Goal: Check status: Check status

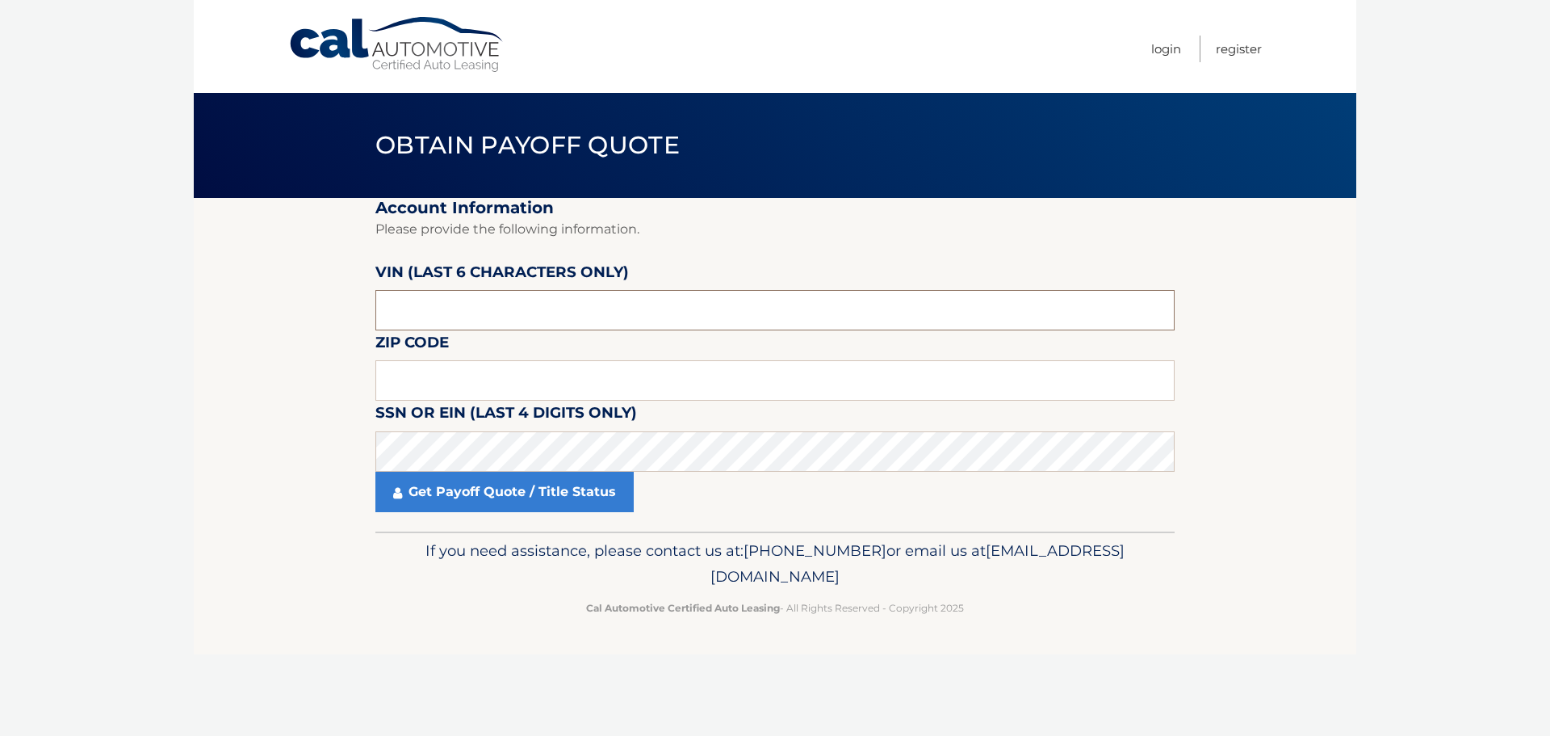
click at [465, 308] on input "text" at bounding box center [775, 310] width 799 height 40
drag, startPoint x: 465, startPoint y: 308, endPoint x: 205, endPoint y: 312, distance: 260.0
click at [205, 312] on section "Account Information Please provide the following information. VIN (last 6 chara…" at bounding box center [775, 365] width 1163 height 334
type input "518790"
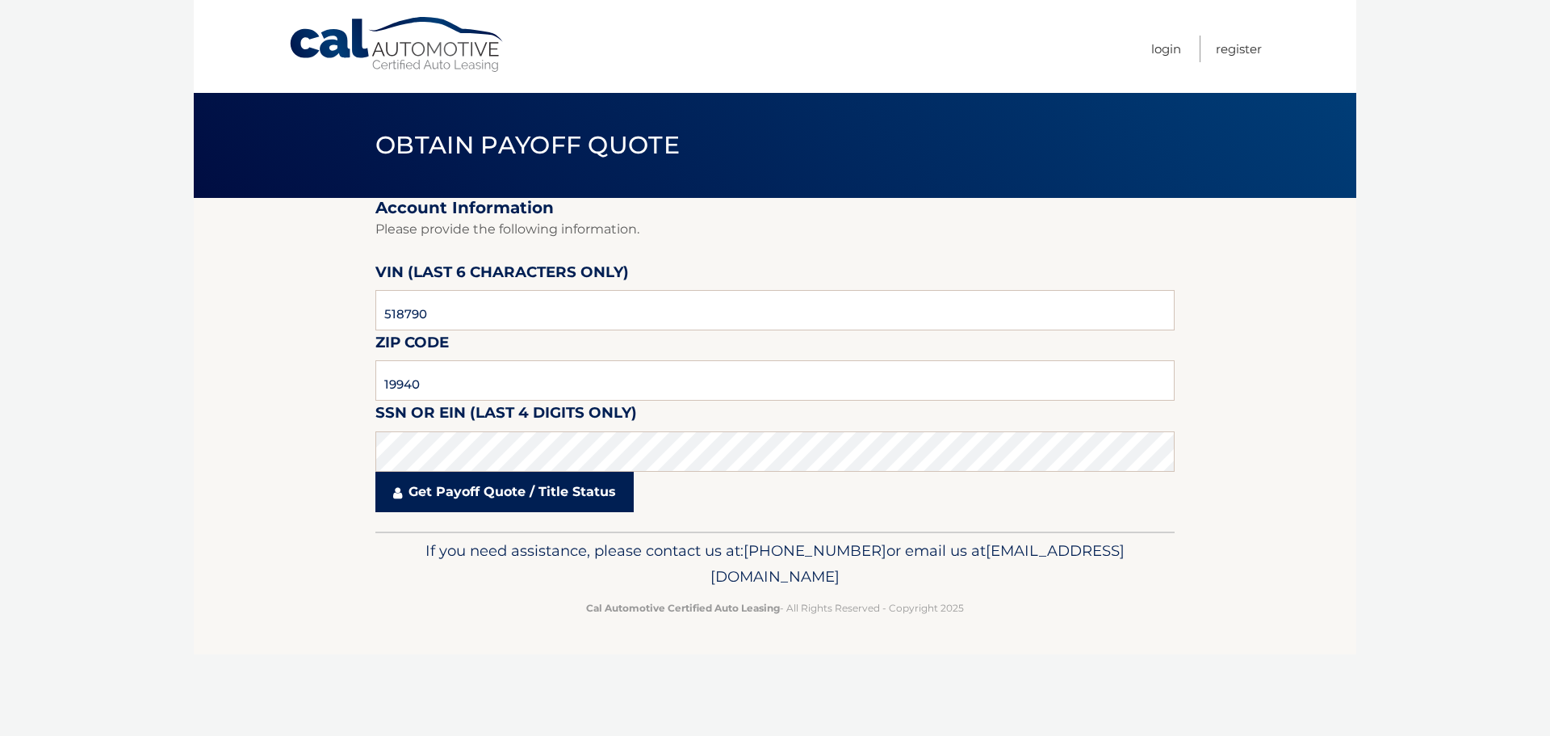
click at [458, 477] on link "Get Payoff Quote / Title Status" at bounding box center [505, 492] width 258 height 40
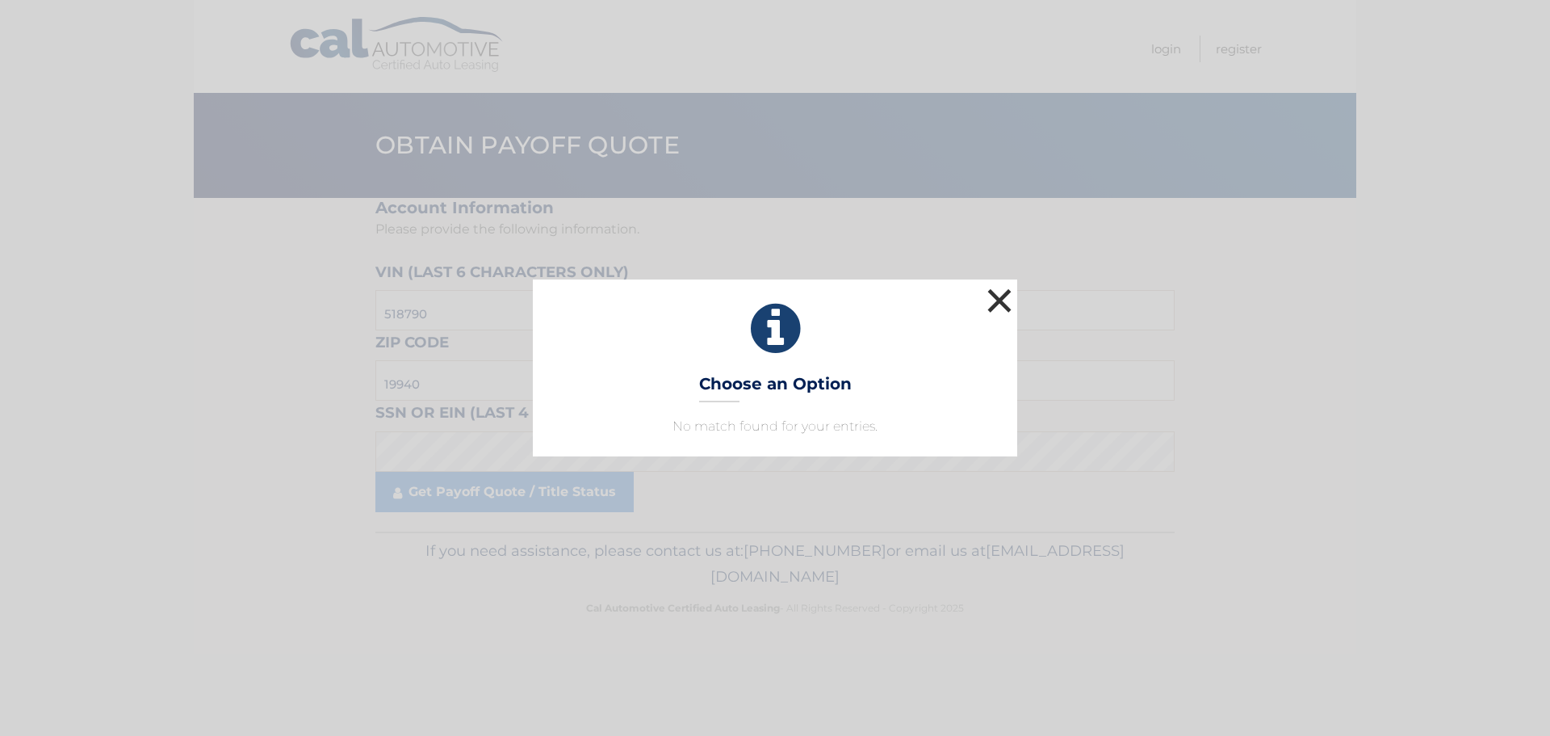
click at [996, 302] on button "×" at bounding box center [1000, 300] width 32 height 32
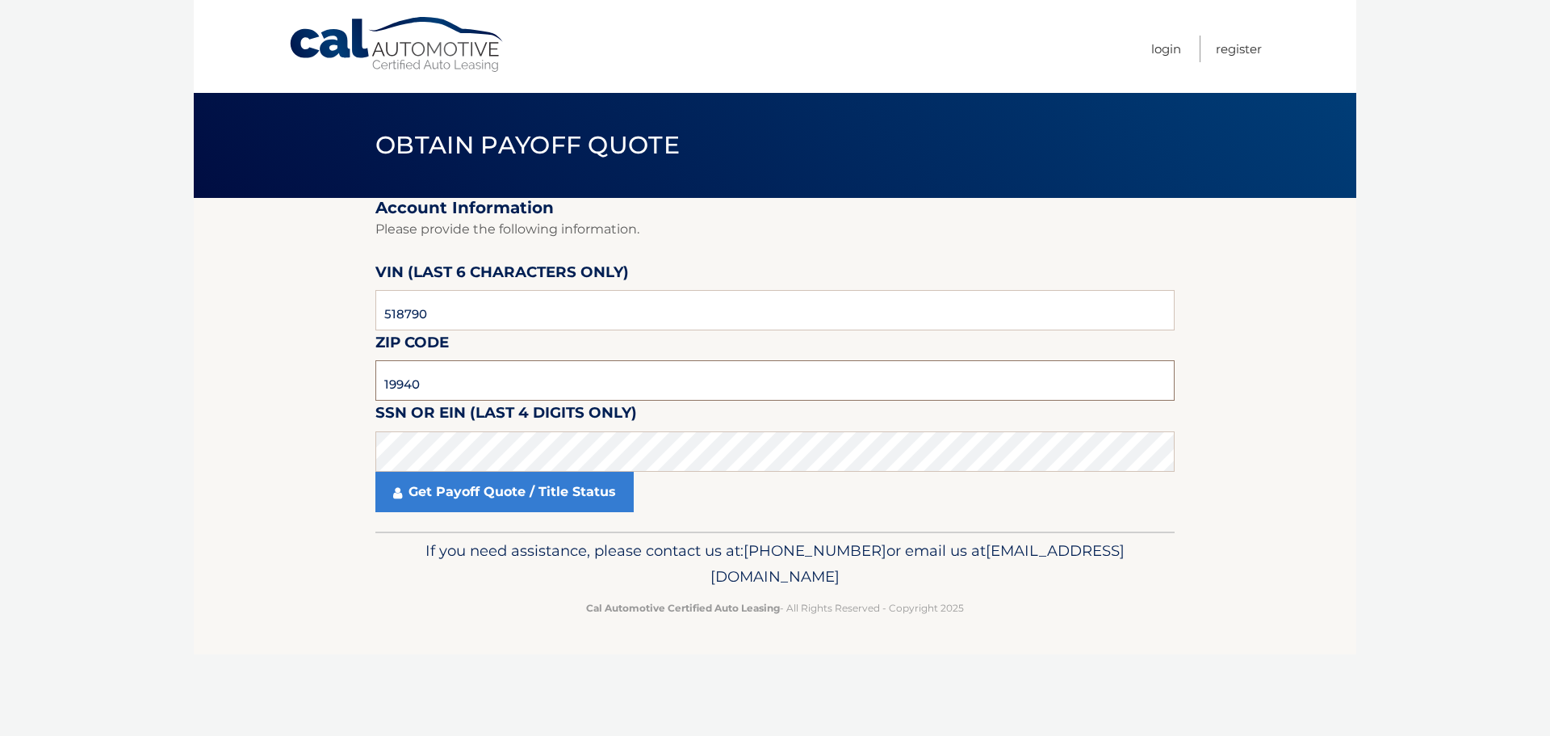
drag, startPoint x: 424, startPoint y: 384, endPoint x: 287, endPoint y: 389, distance: 136.6
click at [325, 387] on section "Account Information Please provide the following information. VIN (last 6 chara…" at bounding box center [775, 365] width 1163 height 334
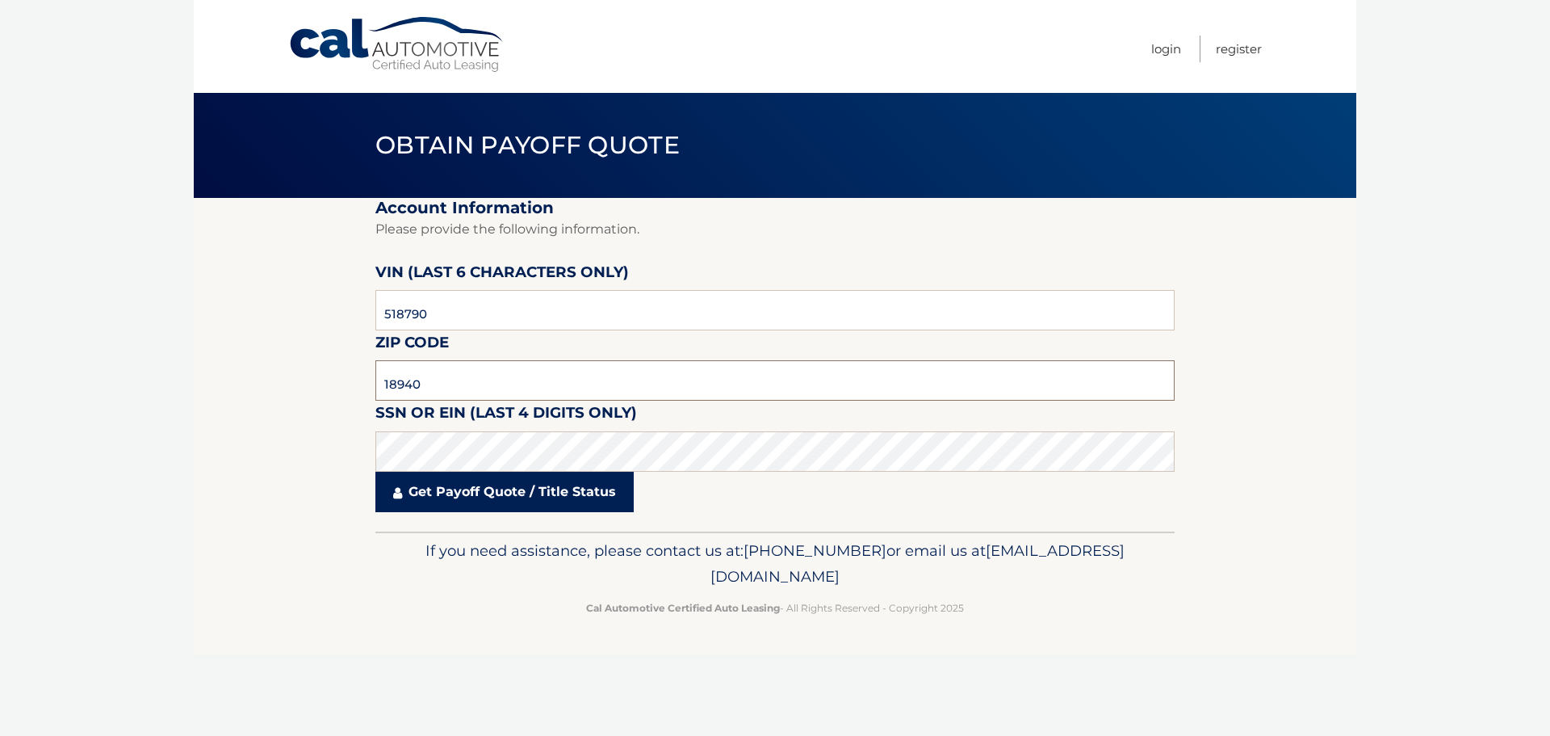
type input "18940"
click at [530, 491] on link "Get Payoff Quote / Title Status" at bounding box center [505, 492] width 258 height 40
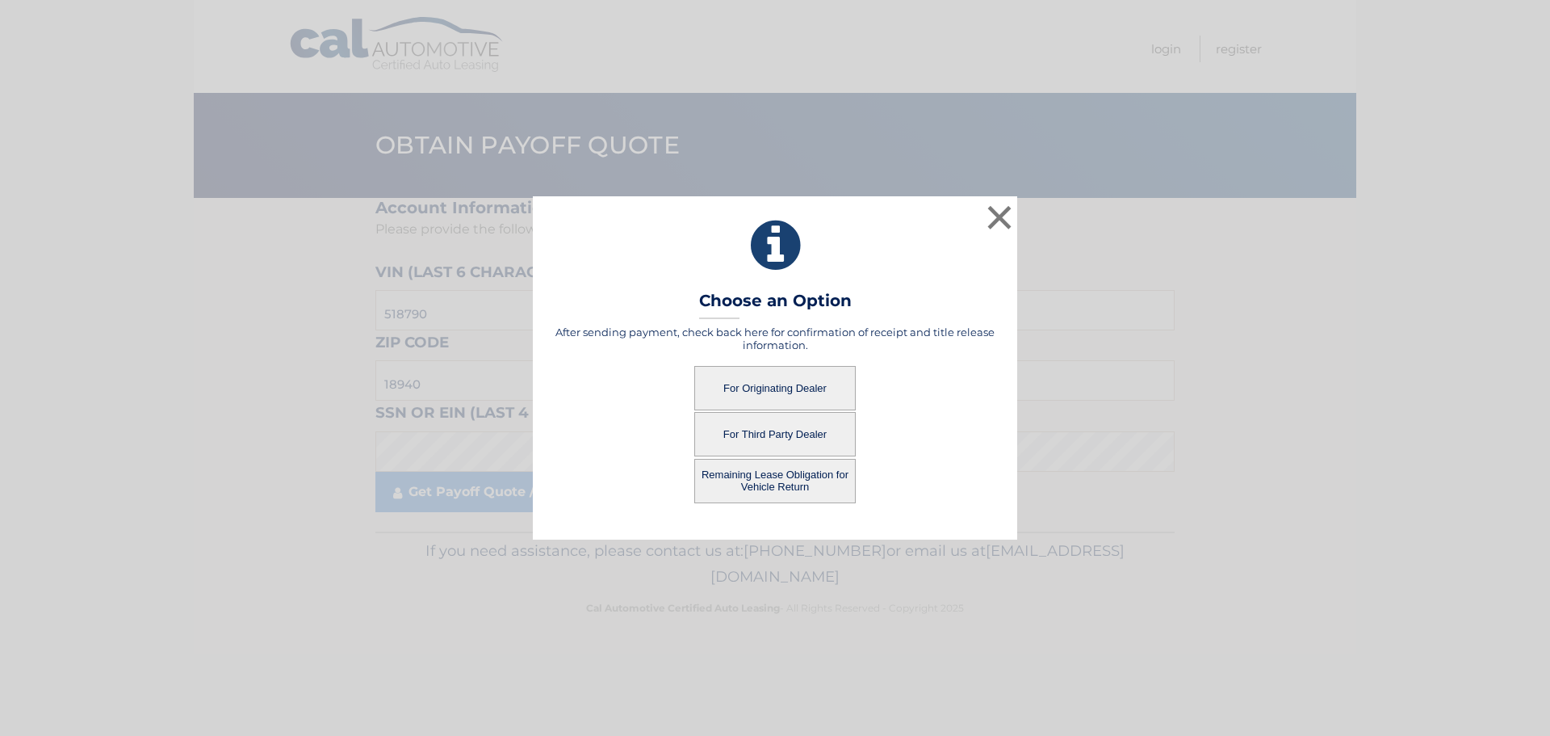
click at [808, 430] on button "For Third Party Dealer" at bounding box center [775, 434] width 162 height 44
click at [791, 433] on button "For Third Party Dealer" at bounding box center [775, 434] width 162 height 44
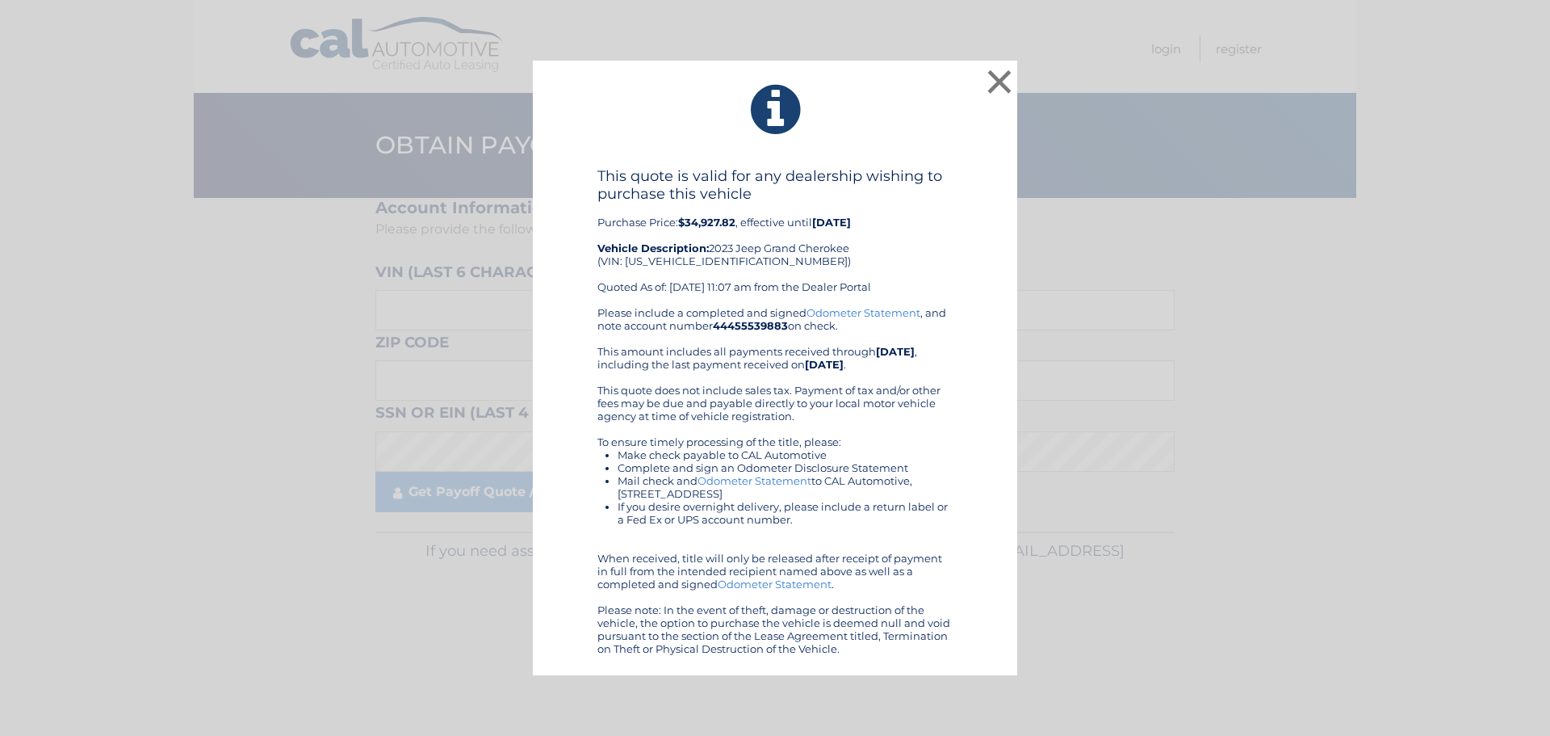
drag, startPoint x: 885, startPoint y: 652, endPoint x: 263, endPoint y: 11, distance: 893.2
click at [263, 11] on div "× This quote is valid for any dealership wishing to purchase this vehicle Purch…" at bounding box center [775, 368] width 1550 height 736
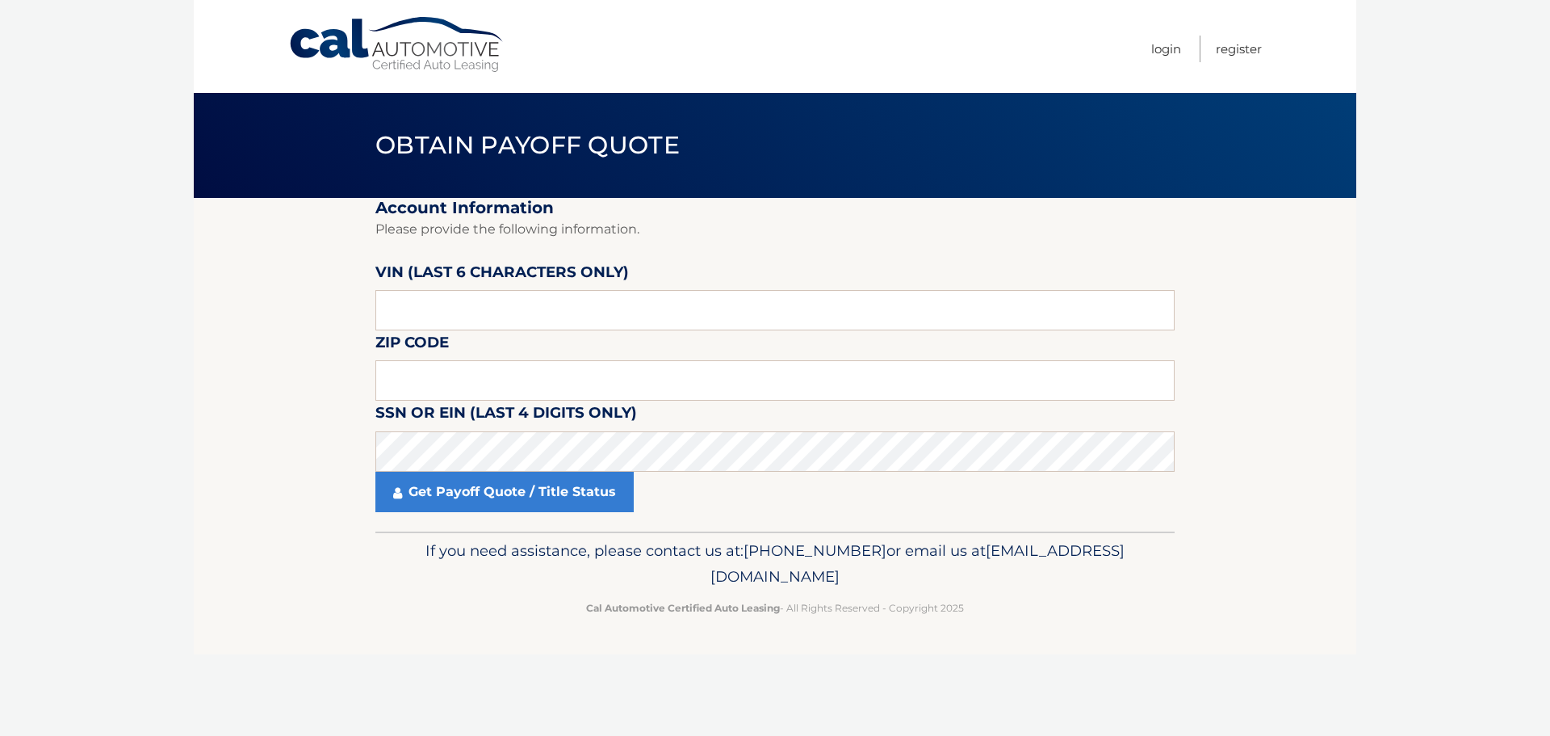
copy div "This quote is valid for any dealership wishing to purchase this vehicle Purchas…"
